Goal: Task Accomplishment & Management: Complete application form

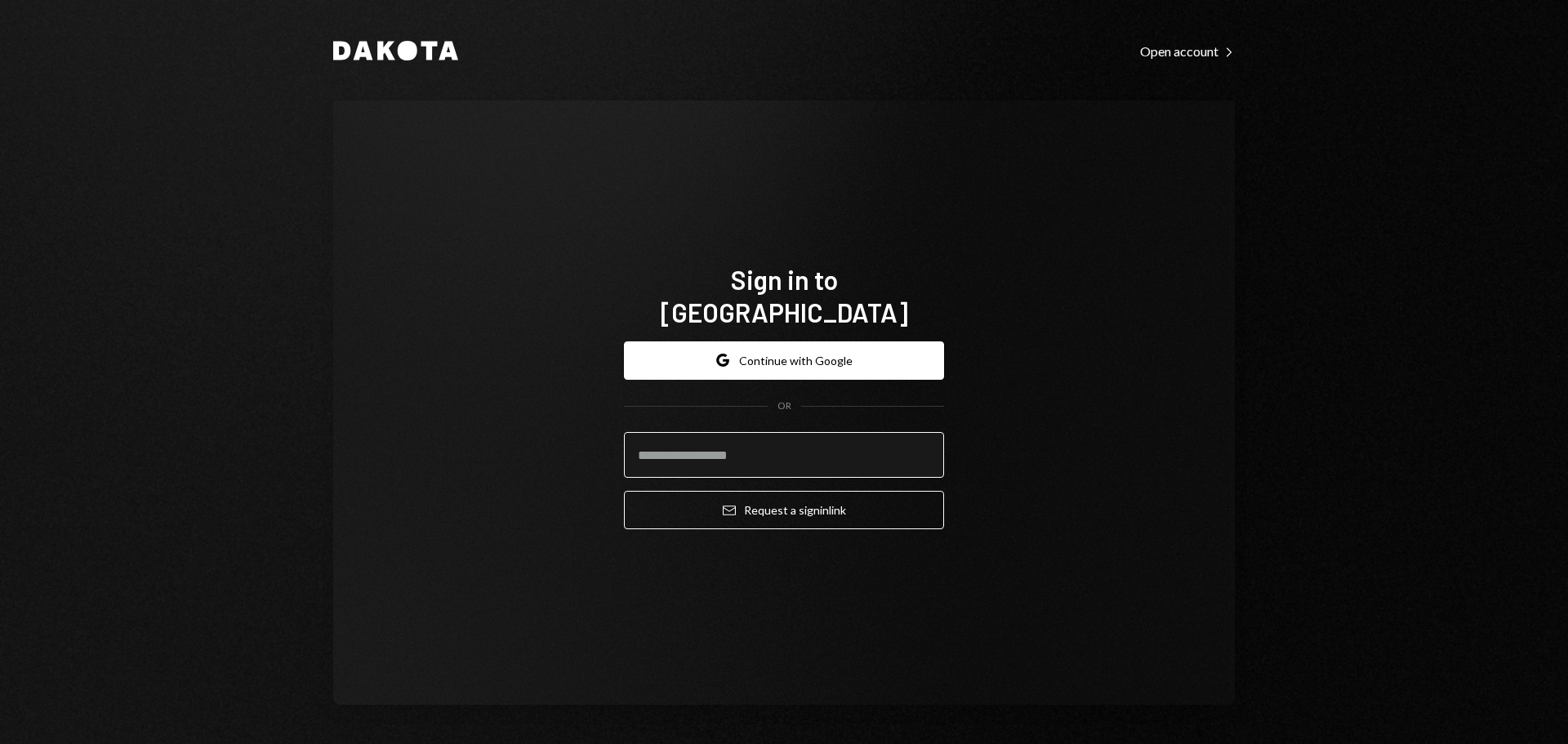
click at [720, 433] on input "email" at bounding box center [784, 455] width 320 height 46
click at [1174, 59] on div "Open account Right Caret" at bounding box center [1187, 50] width 95 height 16
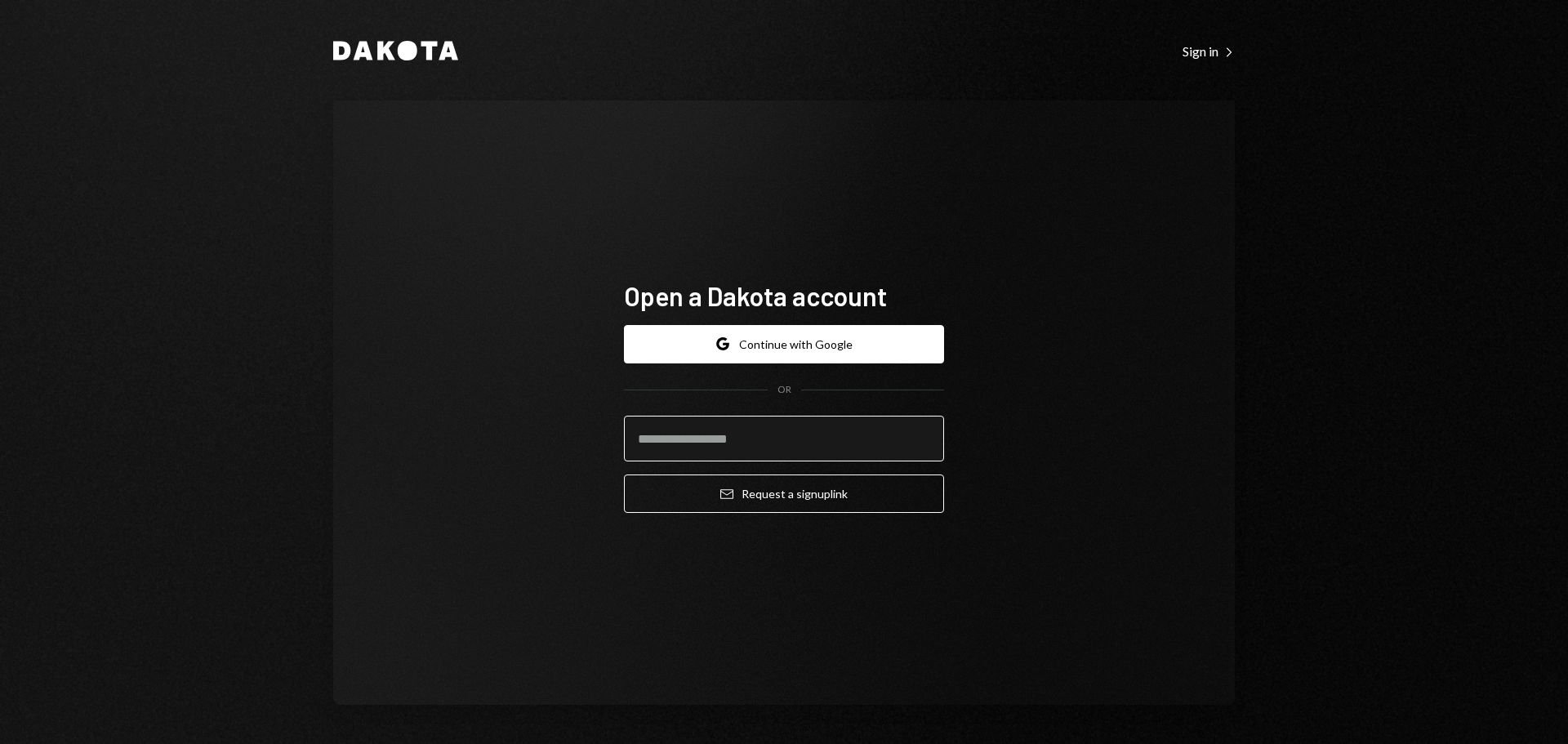
click at [772, 452] on input "email" at bounding box center [784, 439] width 320 height 46
click at [932, 443] on input "email" at bounding box center [784, 439] width 320 height 46
click at [741, 454] on input "email" at bounding box center [784, 439] width 320 height 46
type input "**********"
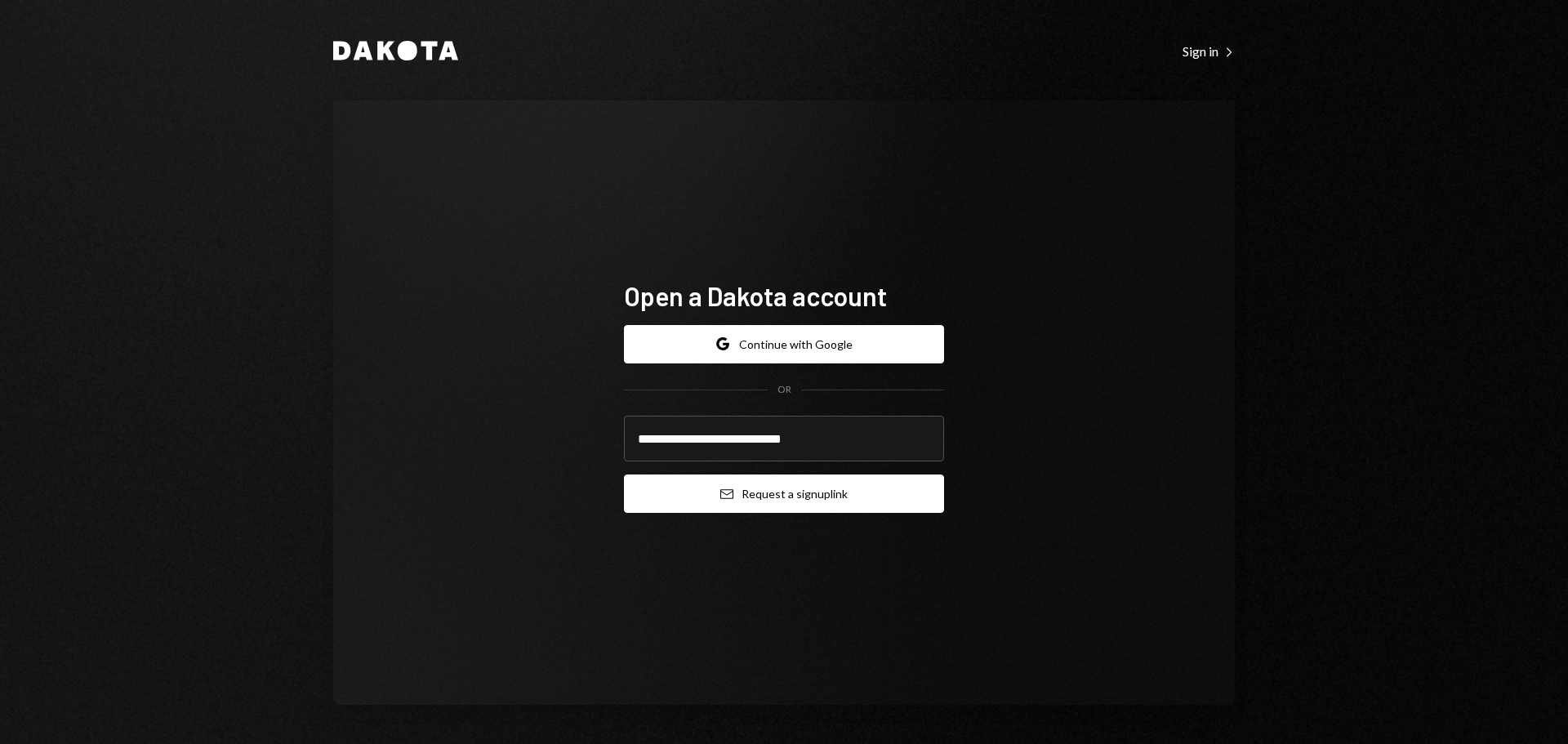
click at [758, 495] on button "Email Request a sign up link" at bounding box center [784, 494] width 320 height 38
